Goal: Complete application form: Complete application form

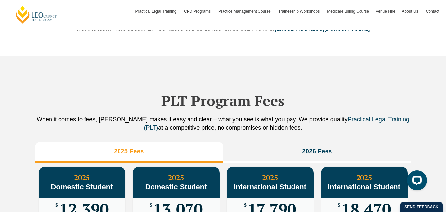
scroll to position [642, 0]
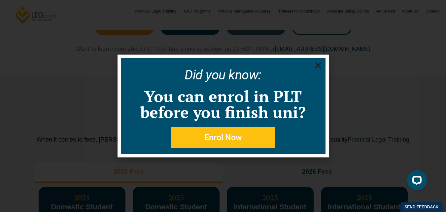
click at [255, 130] on link "Enrol Now" at bounding box center [223, 136] width 104 height 21
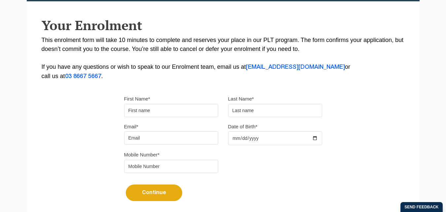
click at [169, 107] on input "First Name*" at bounding box center [171, 110] width 94 height 13
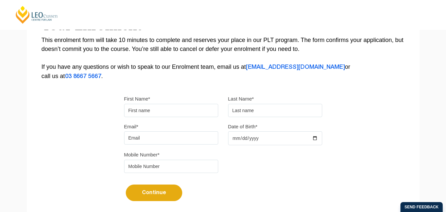
type input "Bincy"
type input "Shiji"
type input "shijibincy9@gmail.com"
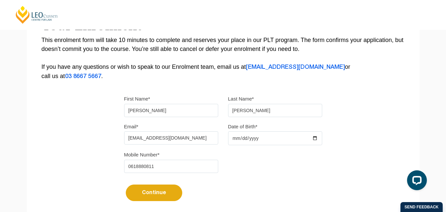
click at [153, 165] on input "0618880811" at bounding box center [171, 165] width 94 height 13
type input "0619926836"
click at [236, 138] on input "Date of Birth*" at bounding box center [275, 138] width 94 height 14
type input "0020-03-16"
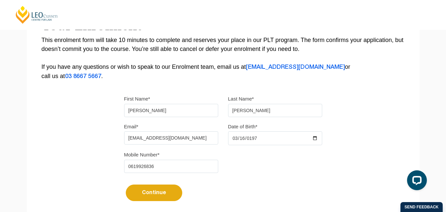
type input "1979-03-16"
click at [168, 194] on button "Continue" at bounding box center [154, 192] width 56 height 17
select select
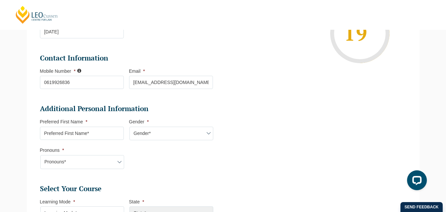
scroll to position [150, 0]
click at [97, 135] on input "Preferred First Name *" at bounding box center [82, 132] width 84 height 13
type input "Bincy"
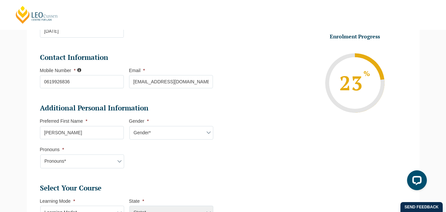
click at [148, 132] on select "Gender* Male Female Nonbinary Intersex Prefer not to disclose Other" at bounding box center [171, 133] width 84 height 14
select select "Female"
click at [129, 126] on select "Gender* Male Female Nonbinary Intersex Prefer not to disclose Other" at bounding box center [171, 133] width 84 height 14
click at [115, 161] on select "Pronouns* She/Her/Hers He/Him/His They/Them/Theirs Other Prefer not to disclose" at bounding box center [82, 161] width 84 height 14
select select "She/Her/Hers"
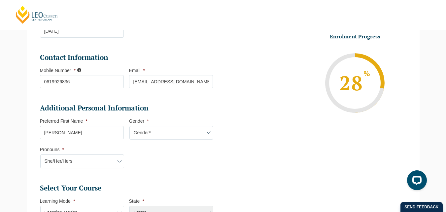
click at [40, 154] on select "Pronouns* She/Her/Hers He/Him/His They/Them/Theirs Other Prefer not to disclose" at bounding box center [82, 161] width 84 height 14
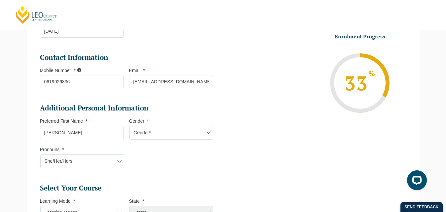
scroll to position [334, 0]
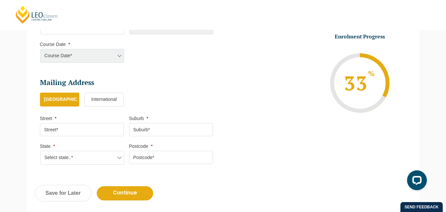
click at [117, 51] on div "Course Date* Maddocks 2024 December 2023 (04-12-2023 to 17-05-2024) May 2023 (2…" at bounding box center [82, 56] width 84 height 14
click at [117, 54] on div "Course Date* Maddocks 2024 December 2023 (04-12-2023 to 17-05-2024) May 2023 (2…" at bounding box center [82, 56] width 84 height 14
click at [118, 54] on div "Course Date* Maddocks 2024 December 2023 (04-12-2023 to 17-05-2024) May 2023 (2…" at bounding box center [82, 56] width 84 height 14
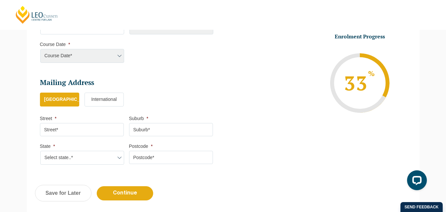
click at [118, 54] on div "Course Date* Maddocks 2024 December 2023 (04-12-2023 to 17-05-2024) May 2023 (2…" at bounding box center [82, 56] width 84 height 14
click at [134, 59] on li "Select Your Course This field is hidden when viewing the form Only for Flinder …" at bounding box center [129, 33] width 178 height 71
click at [121, 56] on div "Course Date* Maddocks 2024 December 2023 (04-12-2023 to 17-05-2024) May 2023 (2…" at bounding box center [82, 56] width 84 height 14
click at [118, 99] on label "International" at bounding box center [103, 99] width 39 height 14
click at [0, 0] on input "International" at bounding box center [0, 0] width 0 height 0
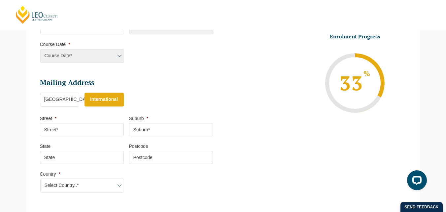
click at [97, 128] on input "Street *" at bounding box center [82, 129] width 84 height 13
type input "4 Bernner Flat"
type input "CAPE TOWN"
type input "7975"
select select "South Africa"
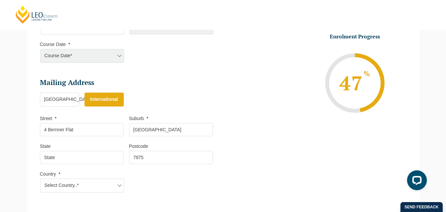
click at [105, 156] on input "State" at bounding box center [82, 157] width 84 height 13
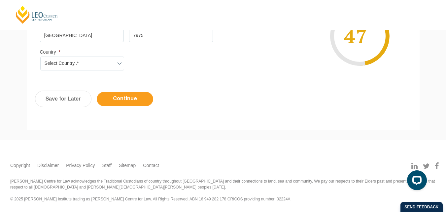
type input "South Africa"
click at [120, 97] on input "Continue" at bounding box center [125, 99] width 56 height 14
select select
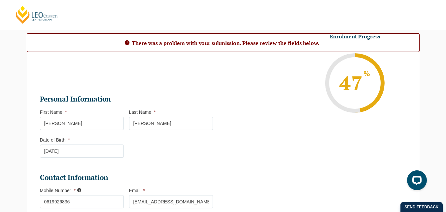
scroll to position [245, 0]
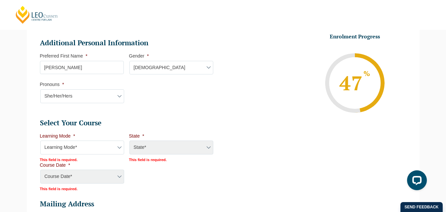
click at [120, 147] on select "Learning Mode* Online Full Time Learning Online Part Time Learning Blended Full…" at bounding box center [82, 147] width 84 height 14
select select "Blended Part Time Learning"
click at [40, 140] on select "Learning Mode* Online Full Time Learning Online Part Time Learning Blended Full…" at bounding box center [82, 147] width 84 height 14
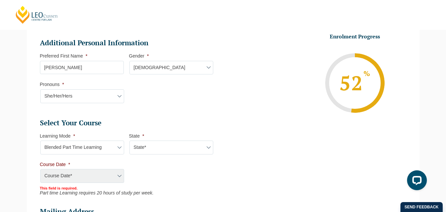
click at [143, 146] on select "State* ACT/NSW QLD VIC WA" at bounding box center [171, 147] width 84 height 14
select select "ACT/NSW"
click at [129, 140] on select "State* ACT/NSW QLD VIC WA" at bounding box center [171, 147] width 84 height 14
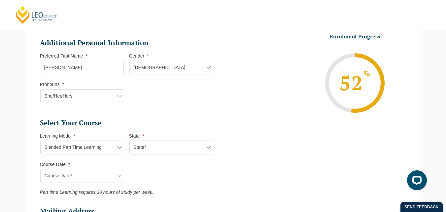
click at [96, 175] on select "Course Date* March 2026 (30-Mar-2026 to 23-Oct-2026)" at bounding box center [82, 176] width 84 height 14
select select "March 2026 (30-Mar-2026 to 23-Oct-2026)"
click at [40, 169] on select "Course Date* March 2026 (30-Mar-2026 to 23-Oct-2026)" at bounding box center [82, 176] width 84 height 14
type input "Intake 05 March 2026 PT"
type input "Practical Legal Training (ACT/NSW)"
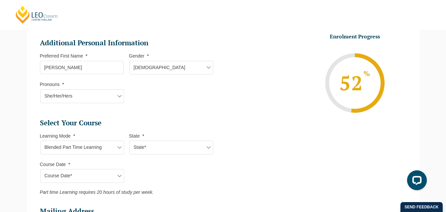
select select "ACT/NSW PLT (MAR) 2026 Part Time Blended"
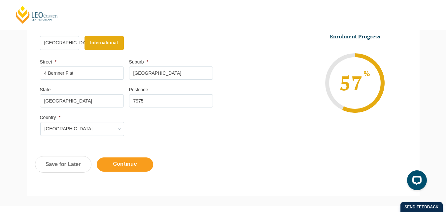
click at [130, 164] on input "Continue" at bounding box center [125, 164] width 56 height 14
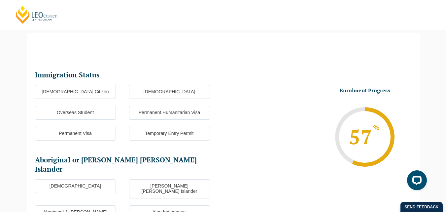
scroll to position [0, 0]
click at [104, 112] on label "Overseas Student" at bounding box center [75, 113] width 81 height 14
click at [0, 0] on input "Overseas Student" at bounding box center [0, 0] width 0 height 0
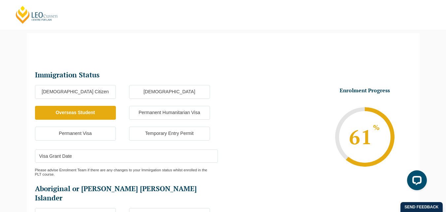
click at [122, 157] on input "Visa Grant Date" at bounding box center [126, 155] width 183 height 13
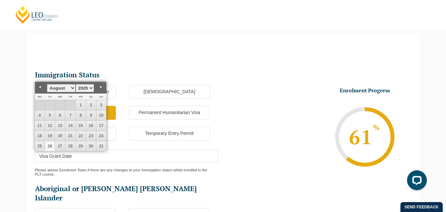
click at [156, 156] on input "Visa Grant Date" at bounding box center [126, 155] width 183 height 13
click at [239, 138] on li "Enrolment Progress 61 % Form Progress Download Course Guide enrolment@leocussen…" at bounding box center [317, 136] width 188 height 99
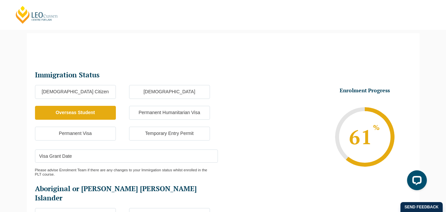
scroll to position [242, 0]
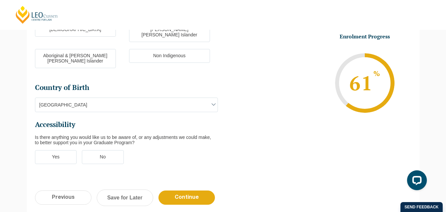
click at [187, 49] on label "Non Indigenous" at bounding box center [169, 56] width 81 height 14
click at [0, 0] on input "Non Indigenous" at bounding box center [0, 0] width 0 height 0
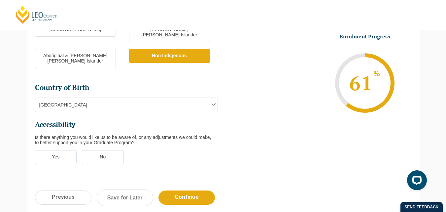
click at [187, 49] on label "Non Indigenous" at bounding box center [169, 56] width 81 height 14
click at [0, 0] on input "Non Indigenous" at bounding box center [0, 0] width 0 height 0
click at [66, 150] on label "Yes" at bounding box center [56, 157] width 42 height 14
click at [0, 0] on input "Yes" at bounding box center [0, 0] width 0 height 0
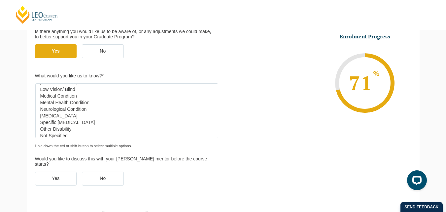
scroll to position [26, 0]
click at [75, 107] on option "Physical Disability" at bounding box center [125, 110] width 171 height 7
select select "Not Specified"
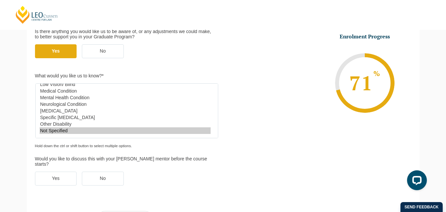
click at [65, 127] on option "Not Specified" at bounding box center [125, 130] width 171 height 7
click at [69, 171] on label "Yes" at bounding box center [56, 178] width 42 height 14
click at [0, 0] on input "Yes" at bounding box center [0, 0] width 0 height 0
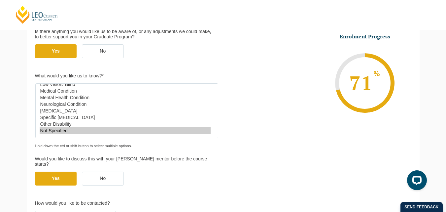
scroll to position [492, 0]
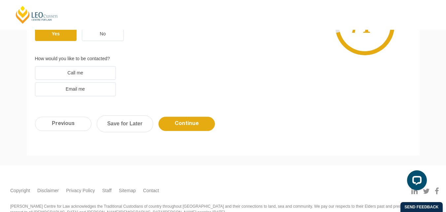
click at [105, 82] on label "Email me" at bounding box center [75, 89] width 81 height 14
click at [0, 0] on input "Email me" at bounding box center [0, 0] width 0 height 0
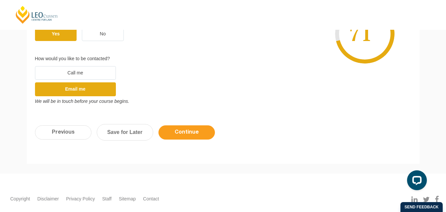
click at [191, 125] on input "Continue" at bounding box center [186, 132] width 56 height 14
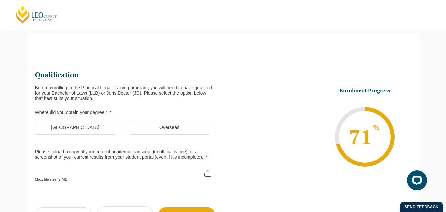
scroll to position [0, 0]
click at [189, 126] on label "Overseas" at bounding box center [169, 127] width 81 height 14
click at [0, 0] on input "Overseas" at bounding box center [0, 0] width 0 height 0
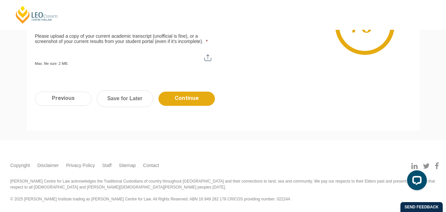
scroll to position [24, 0]
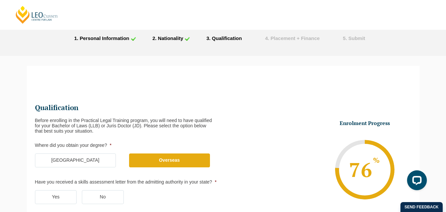
click at [60, 193] on label "Yes" at bounding box center [56, 197] width 42 height 14
click at [0, 0] on input "Yes" at bounding box center [0, 0] width 0 height 0
click at [107, 201] on label "No" at bounding box center [103, 197] width 42 height 14
click at [0, 0] on input "No" at bounding box center [0, 0] width 0 height 0
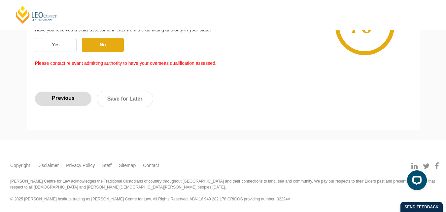
click at [78, 95] on input "Previous" at bounding box center [63, 98] width 56 height 14
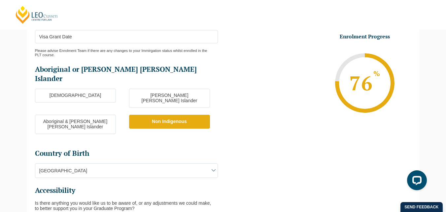
click at [78, 95] on ul "Immigration Status Immigration Status * Australian Citizen New Zealand Citizen …" at bounding box center [129, 185] width 188 height 468
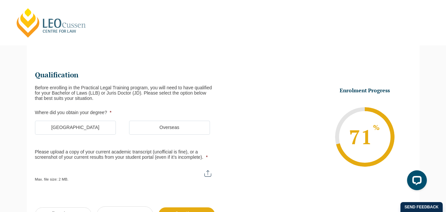
scroll to position [0, 0]
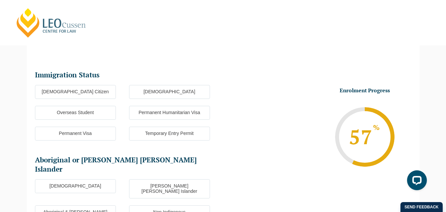
select select
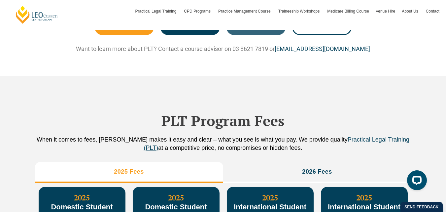
scroll to position [827, 0]
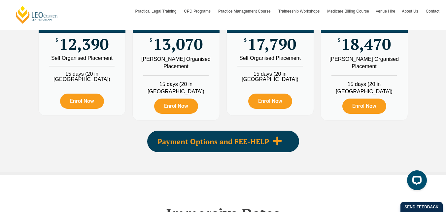
click at [271, 147] on span at bounding box center [277, 141] width 17 height 11
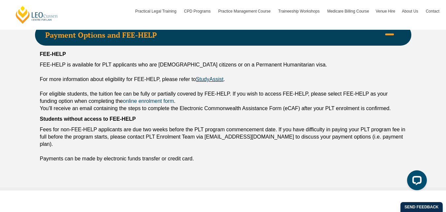
scroll to position [933, 0]
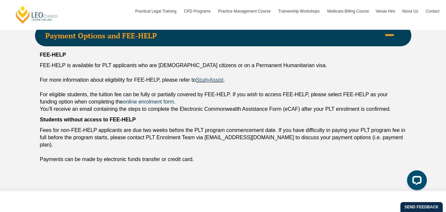
click at [210, 83] on link "StudyAssist" at bounding box center [210, 80] width 28 height 6
